Goal: Task Accomplishment & Management: Use online tool/utility

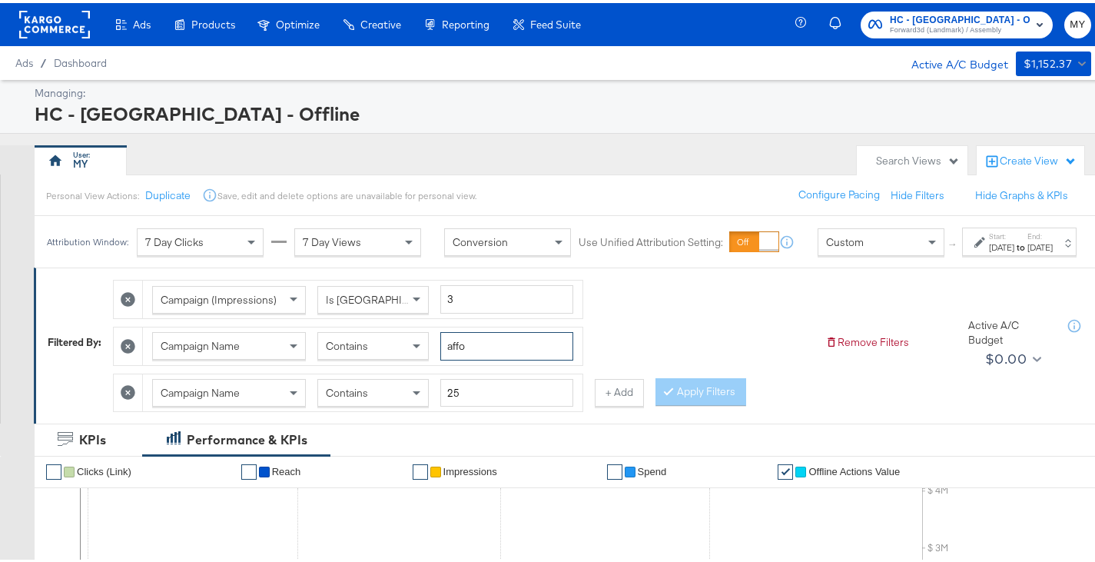
click at [483, 357] on input "affo" at bounding box center [506, 343] width 133 height 28
type input "bed"
click at [989, 250] on div "[DATE]" at bounding box center [1001, 244] width 25 height 12
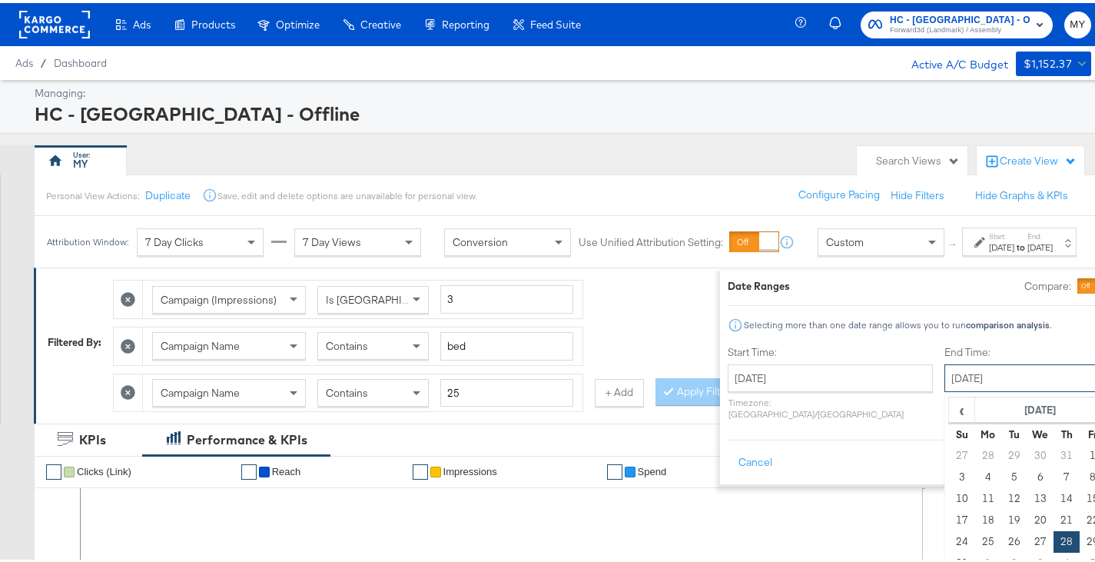
click at [944, 378] on input "[DATE]" at bounding box center [1024, 375] width 161 height 28
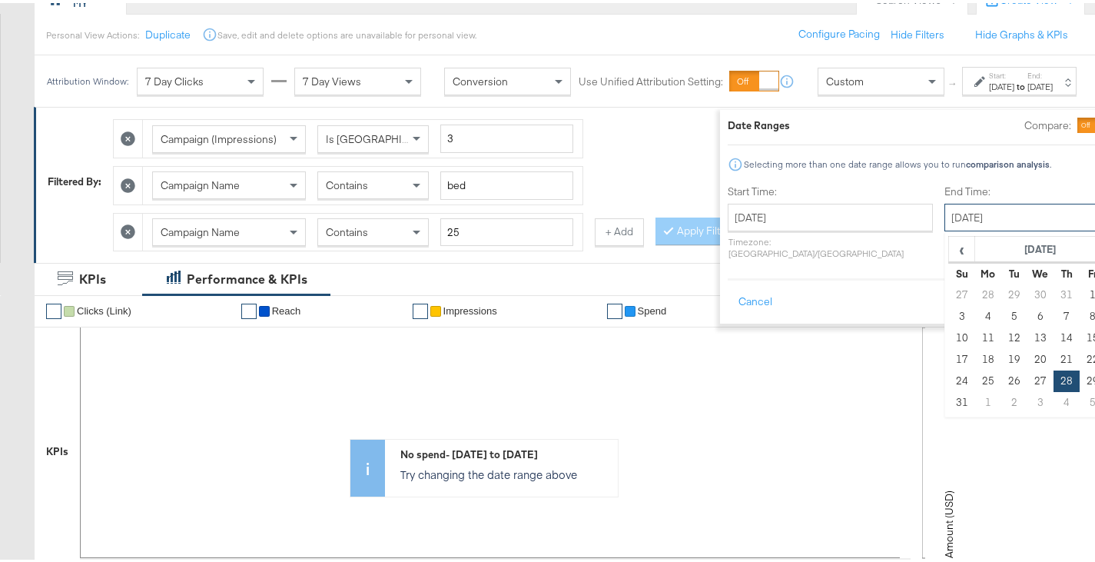
scroll to position [161, 0]
click at [1001, 330] on td "16" at bounding box center [1014, 334] width 26 height 22
type input "[DATE]"
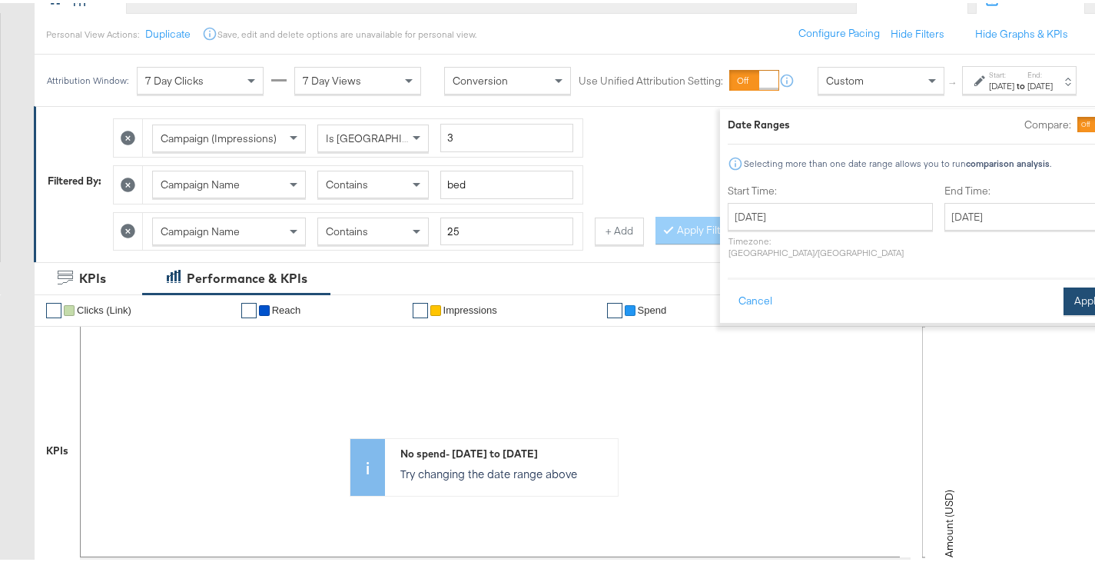
click at [1063, 284] on button "Apply" at bounding box center [1087, 298] width 48 height 28
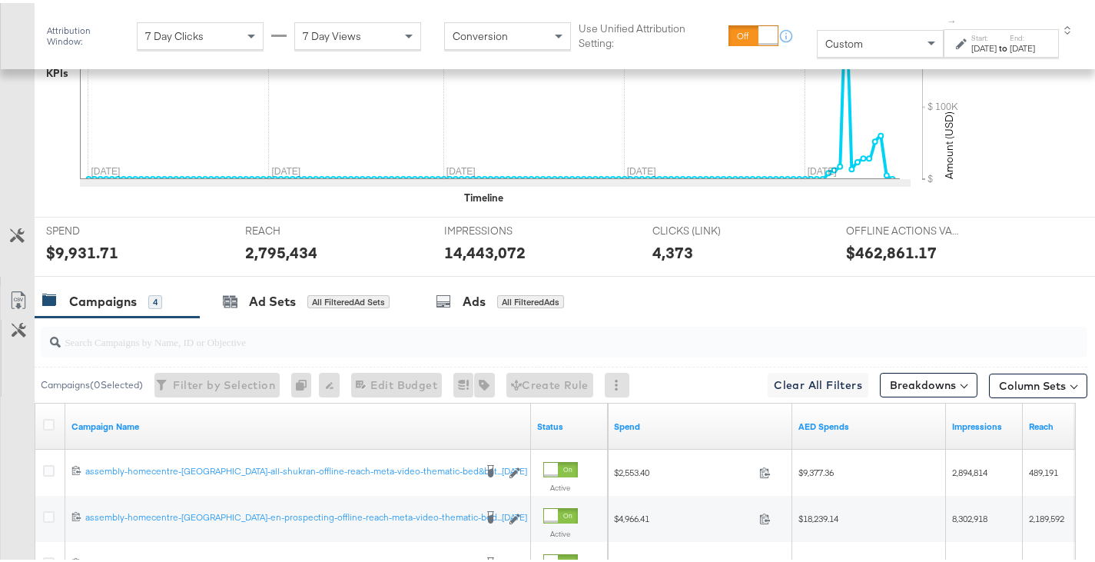
scroll to position [783, 0]
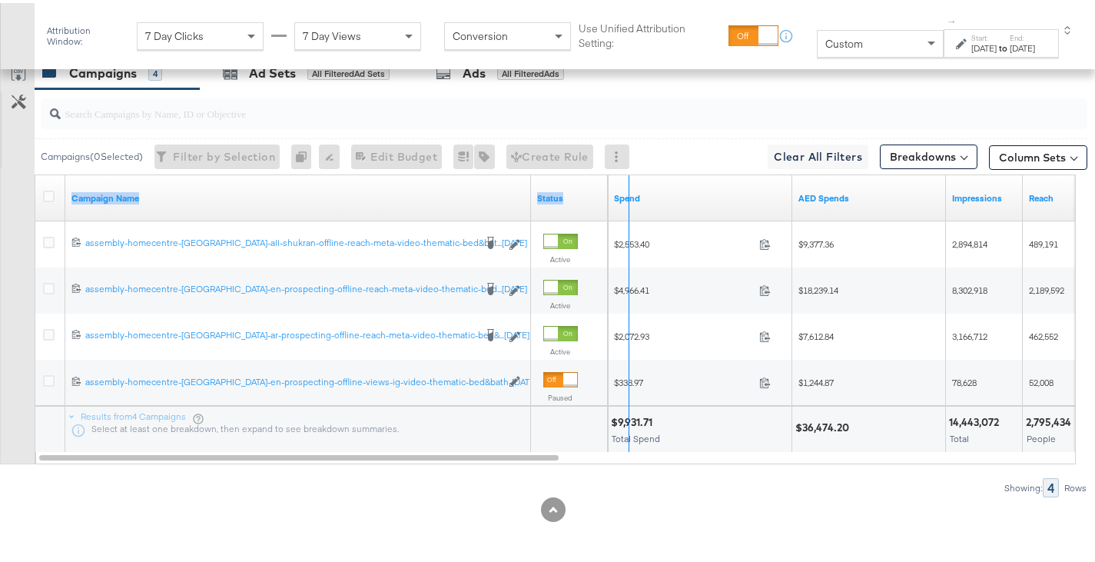
drag, startPoint x: 529, startPoint y: 187, endPoint x: 630, endPoint y: 183, distance: 100.7
click at [35, 172] on div "Campaign Name Status Spend AED Spends Impressions Reach" at bounding box center [35, 172] width 0 height 0
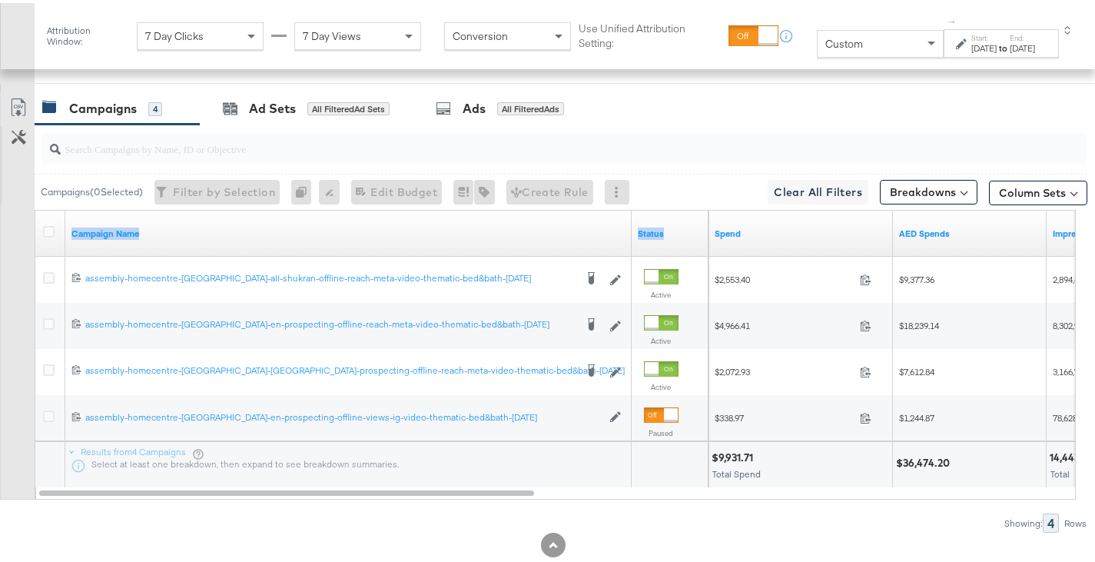
scroll to position [752, 0]
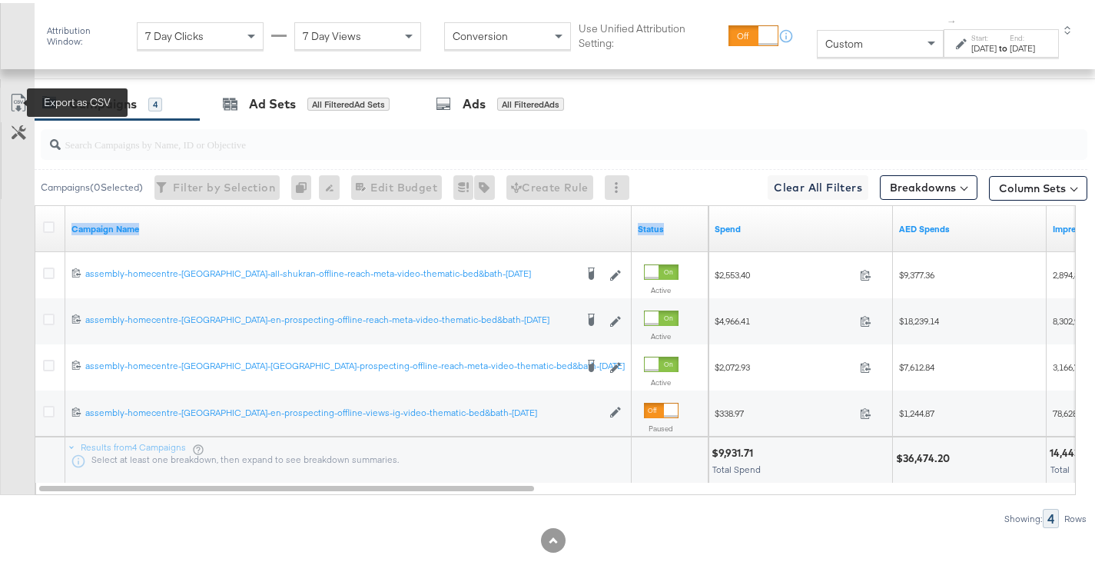
click at [15, 96] on icon at bounding box center [18, 100] width 18 height 18
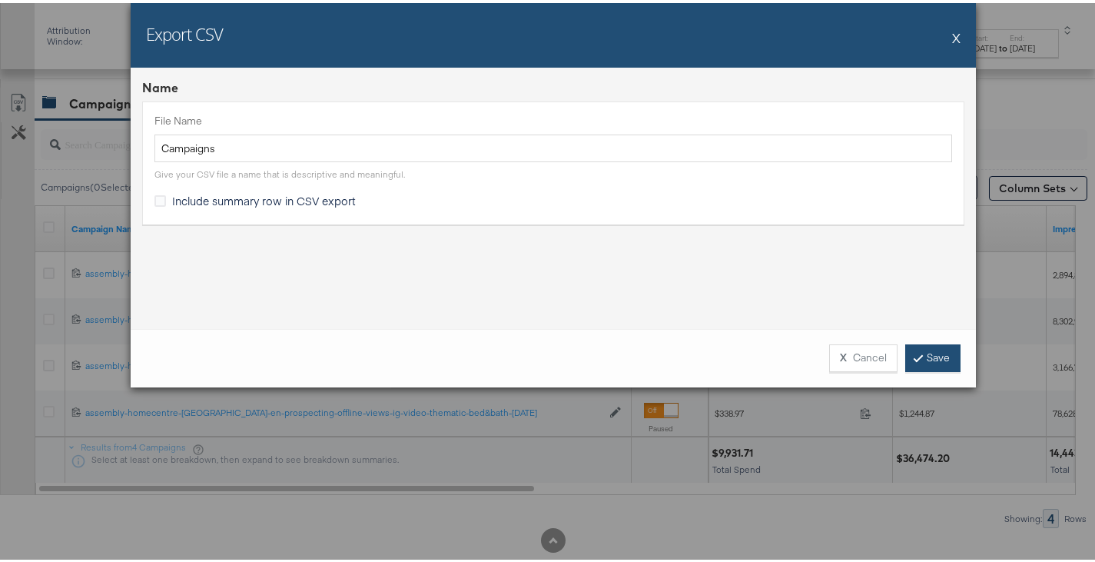
click at [938, 356] on link "Save" at bounding box center [932, 355] width 55 height 28
